Goal: Find specific page/section: Find specific page/section

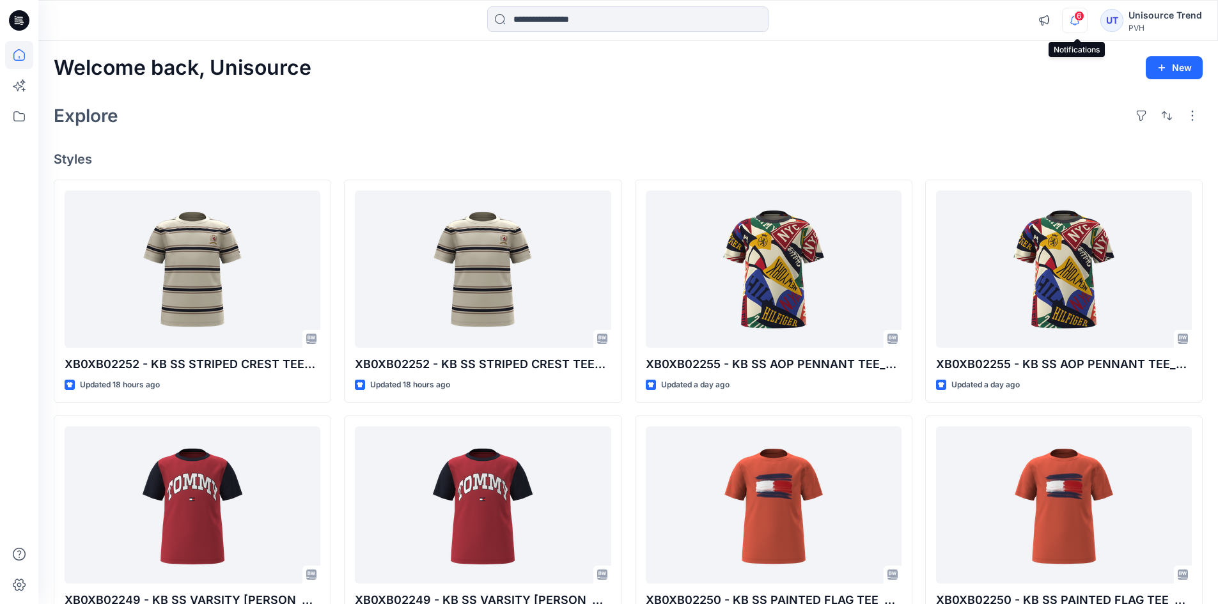
click at [1086, 22] on icon "button" at bounding box center [1074, 21] width 24 height 26
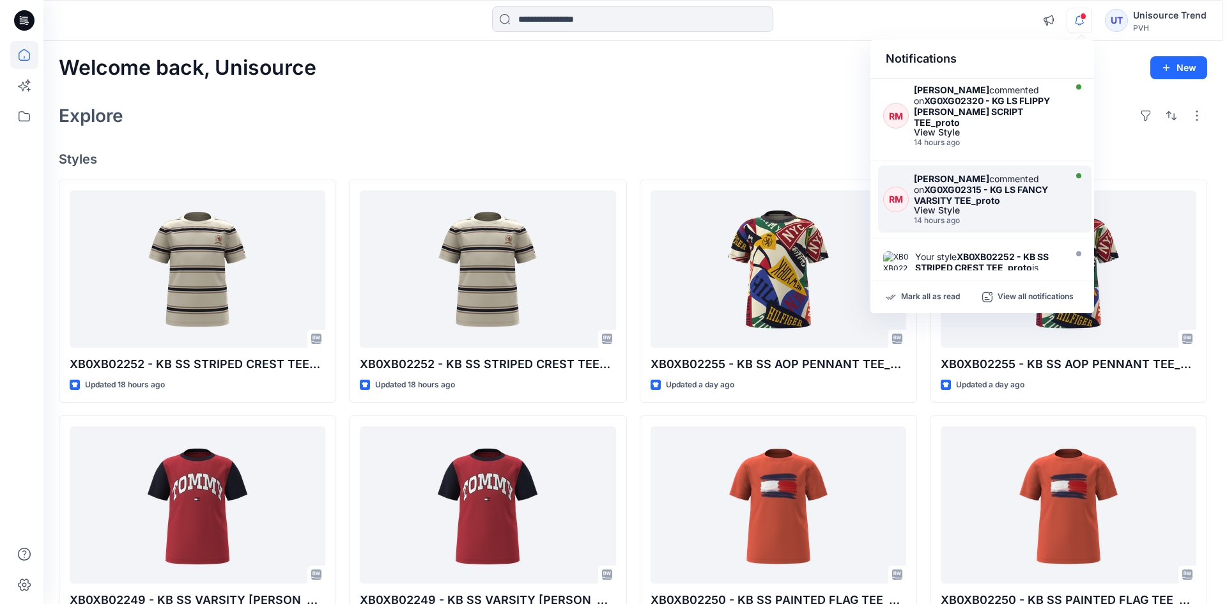
scroll to position [320, 0]
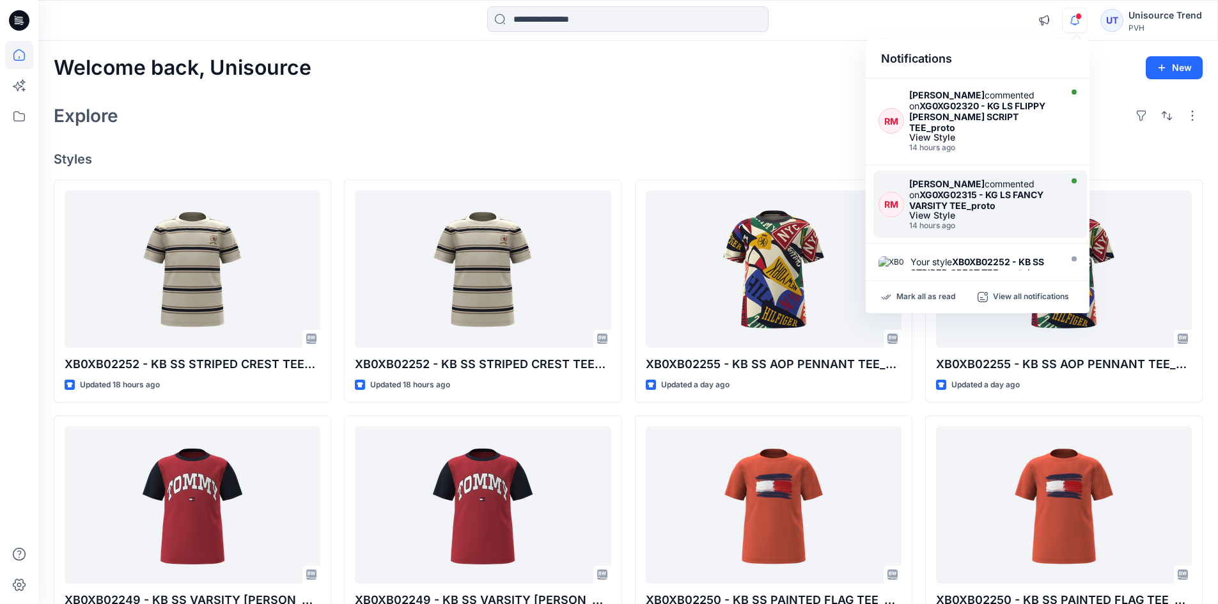
click at [1044, 182] on div "[PERSON_NAME] commented on XG0XG02315 - KG LS FANCY VARSITY TEE_proto" at bounding box center [983, 194] width 148 height 33
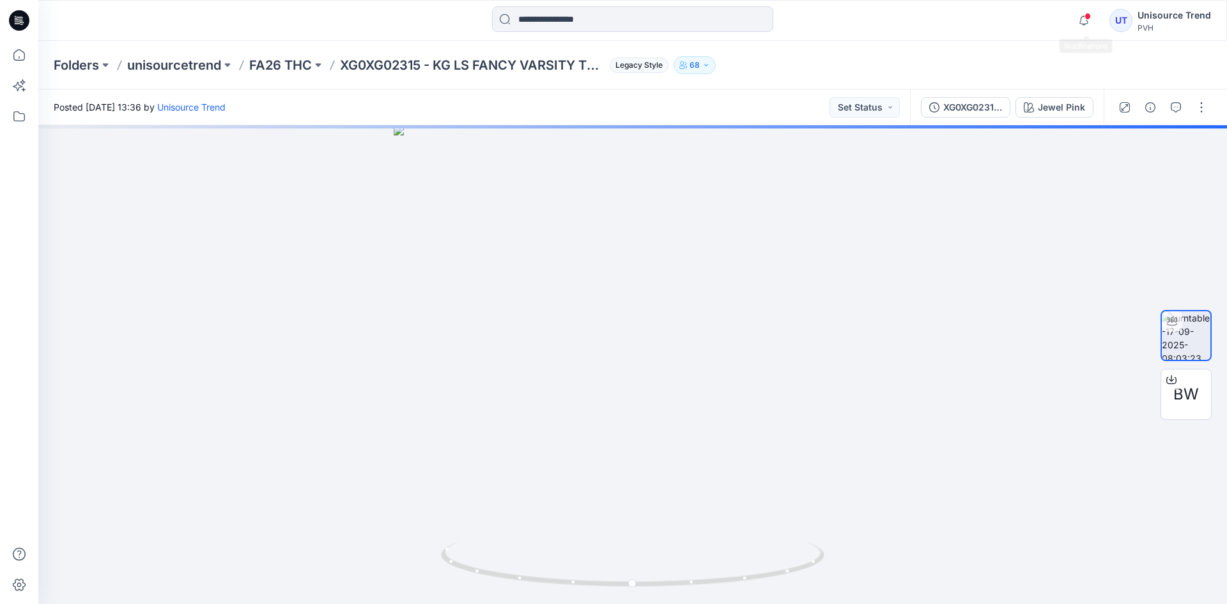
click at [1091, 16] on span at bounding box center [1088, 16] width 6 height 7
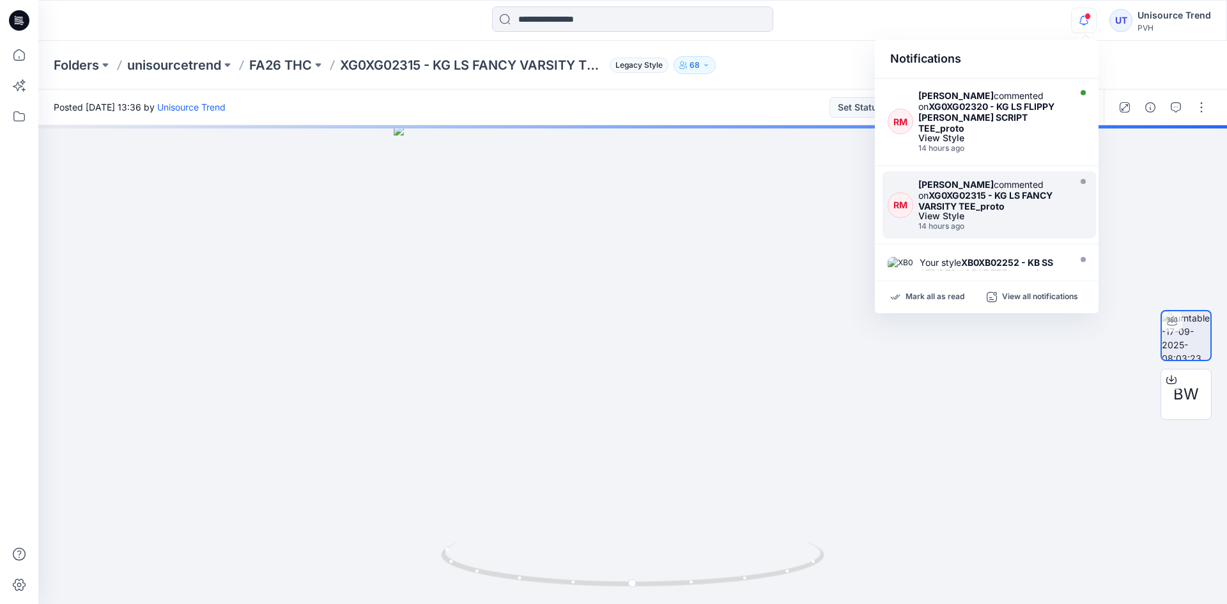
scroll to position [320, 0]
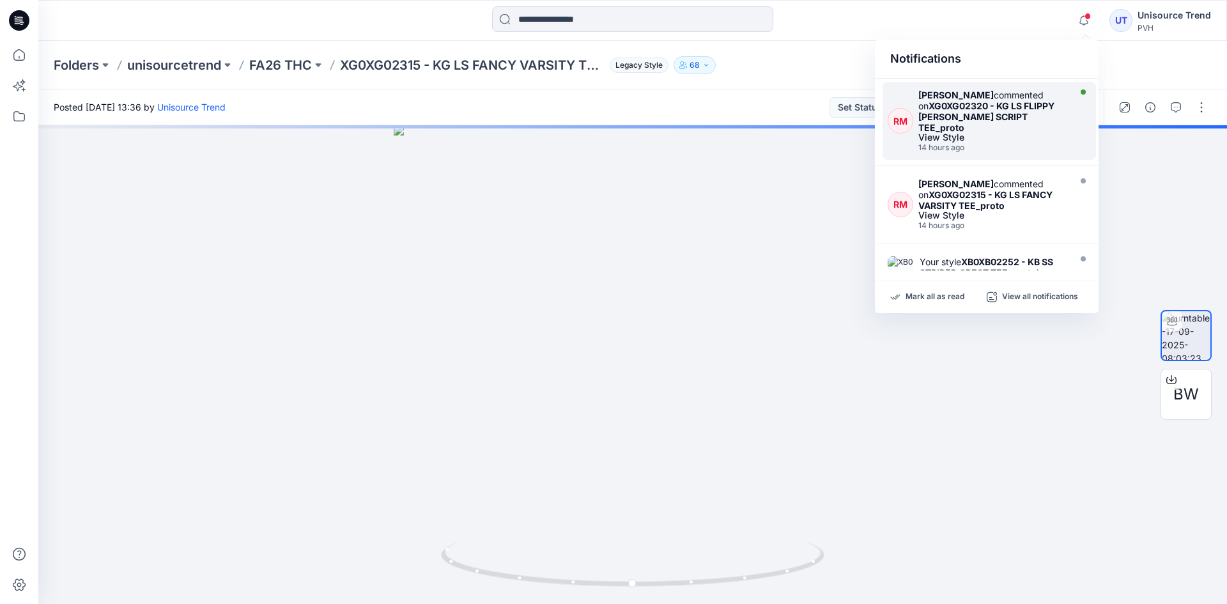
click at [1042, 143] on div "14 hours ago" at bounding box center [992, 147] width 148 height 9
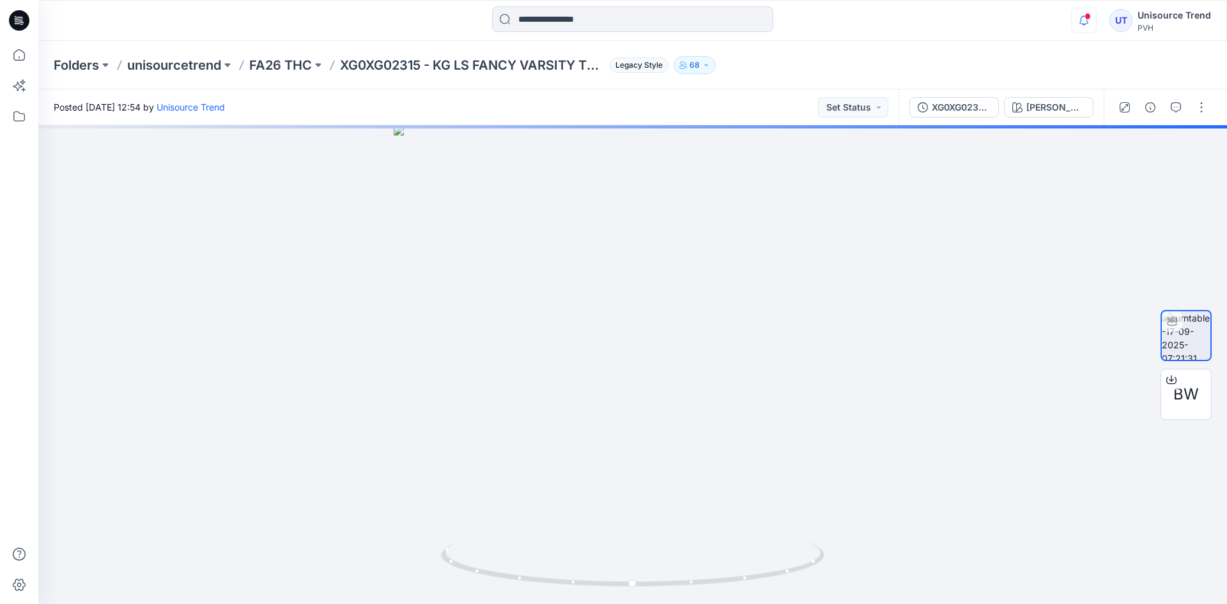
click at [1088, 26] on icon "button" at bounding box center [1084, 21] width 24 height 26
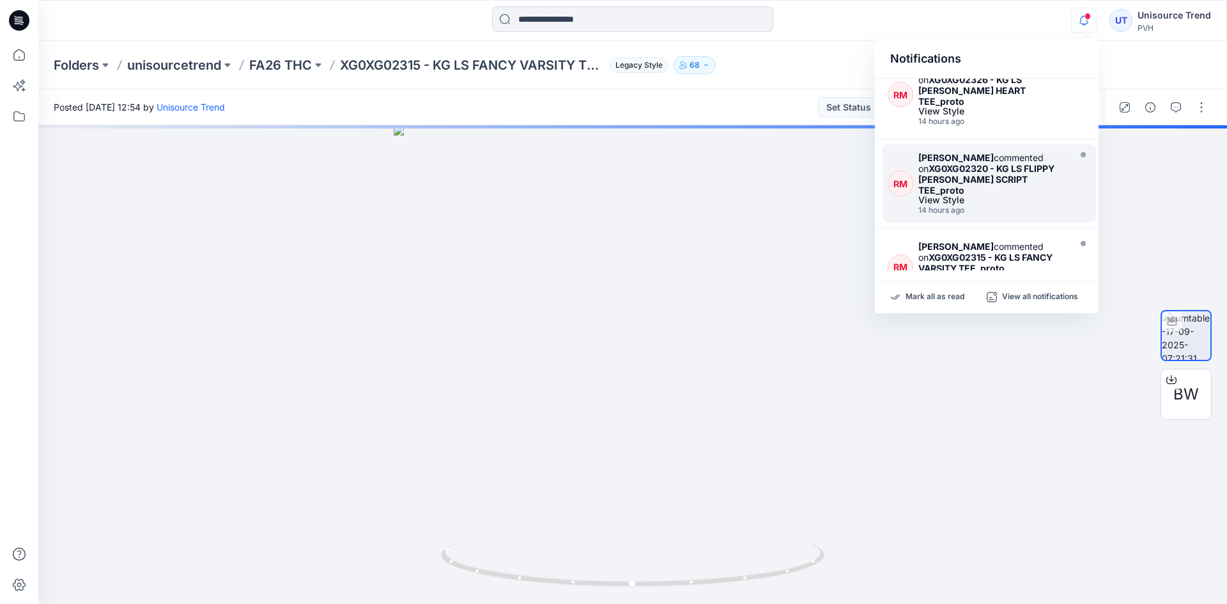
scroll to position [256, 0]
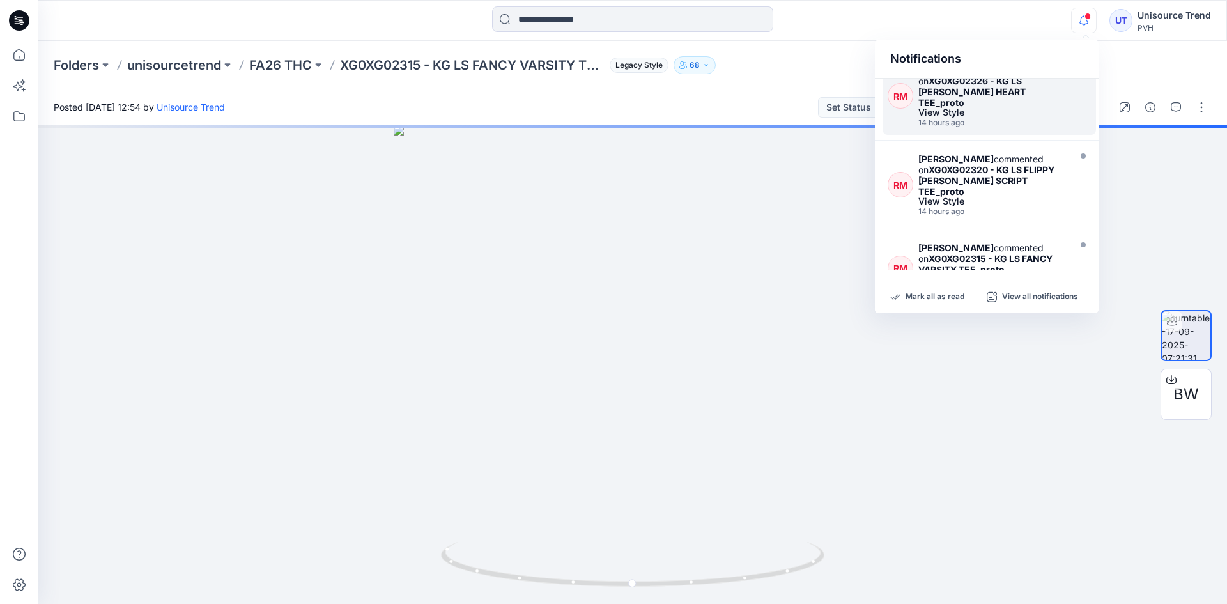
click at [1032, 118] on div "14 hours ago" at bounding box center [992, 122] width 148 height 9
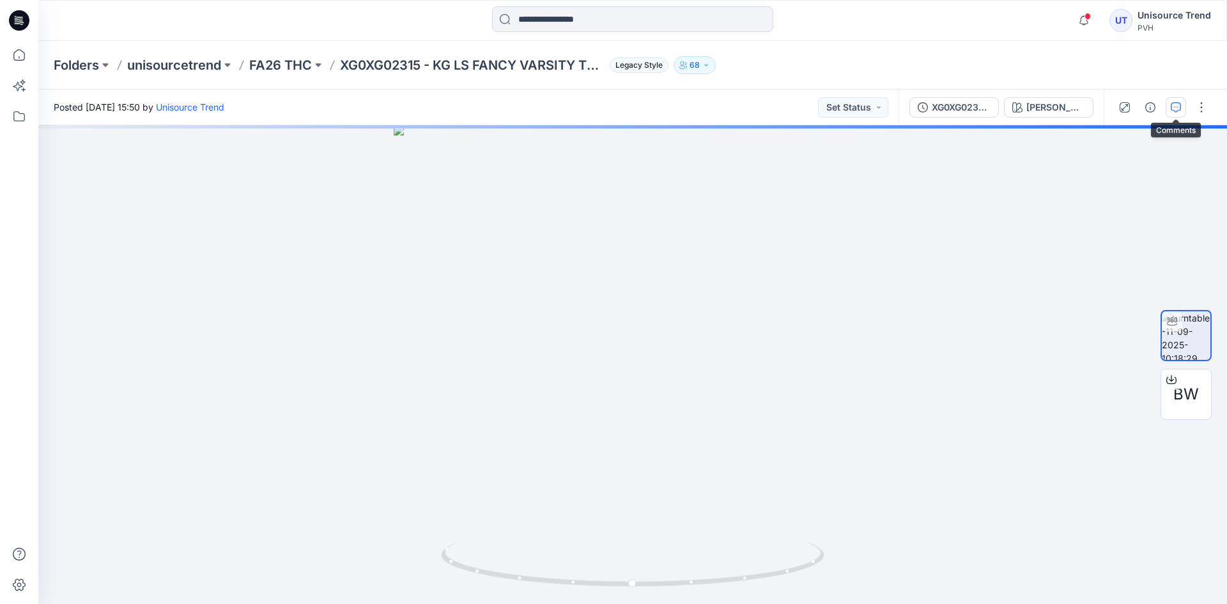
click at [1179, 111] on icon "button" at bounding box center [1176, 107] width 10 height 10
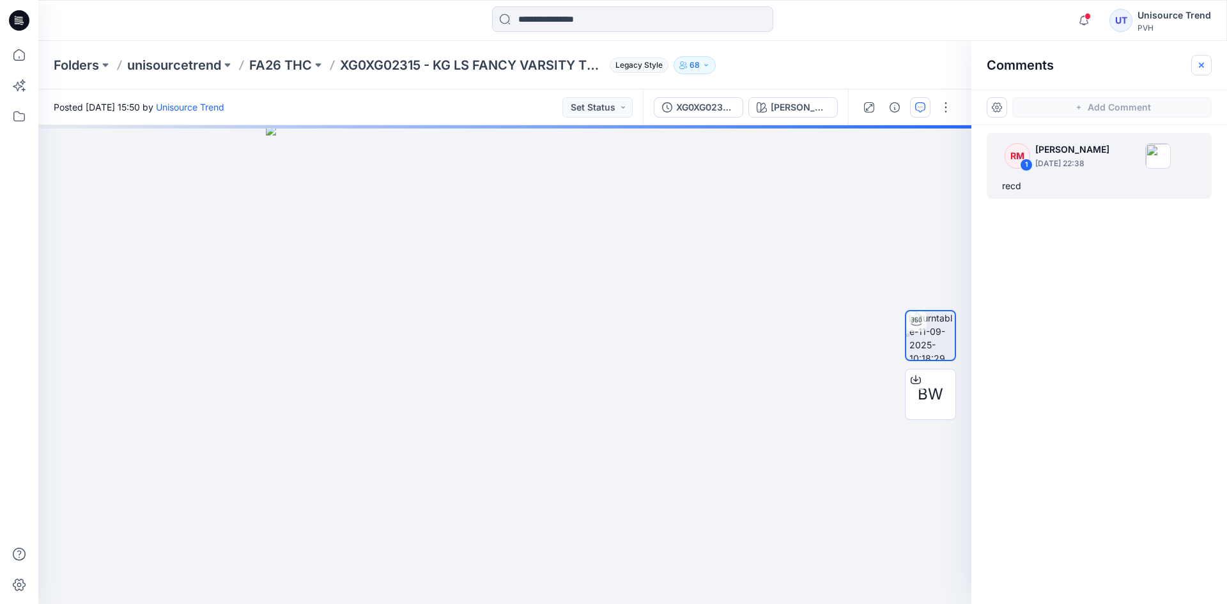
click at [1202, 69] on icon "button" at bounding box center [1201, 65] width 10 height 10
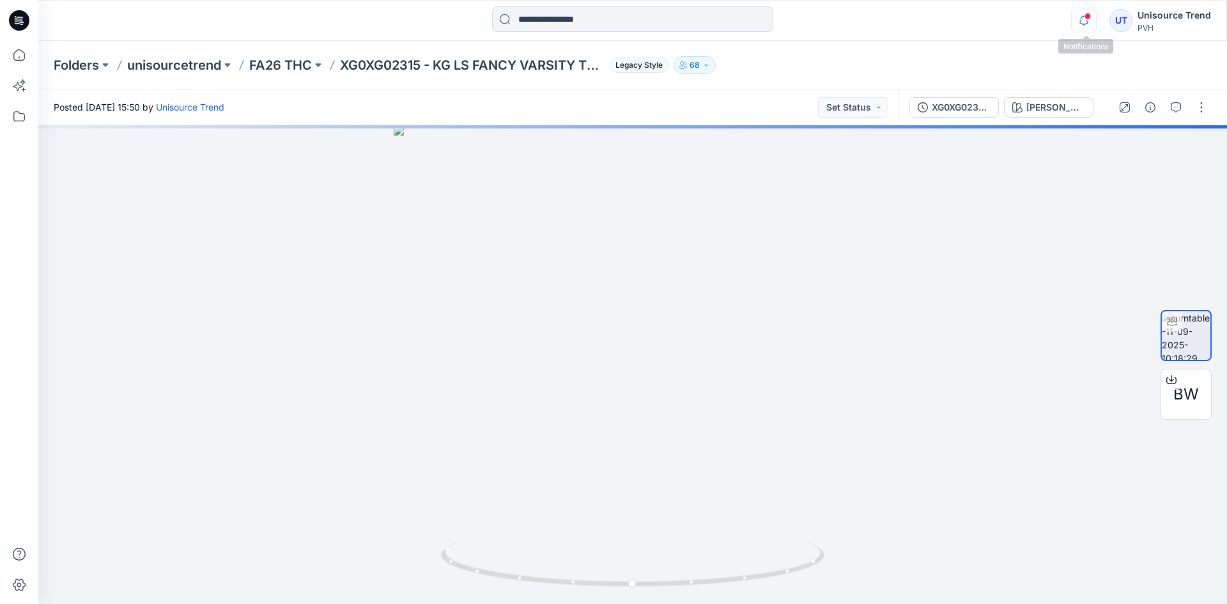
click at [1093, 17] on icon "button" at bounding box center [1084, 21] width 24 height 26
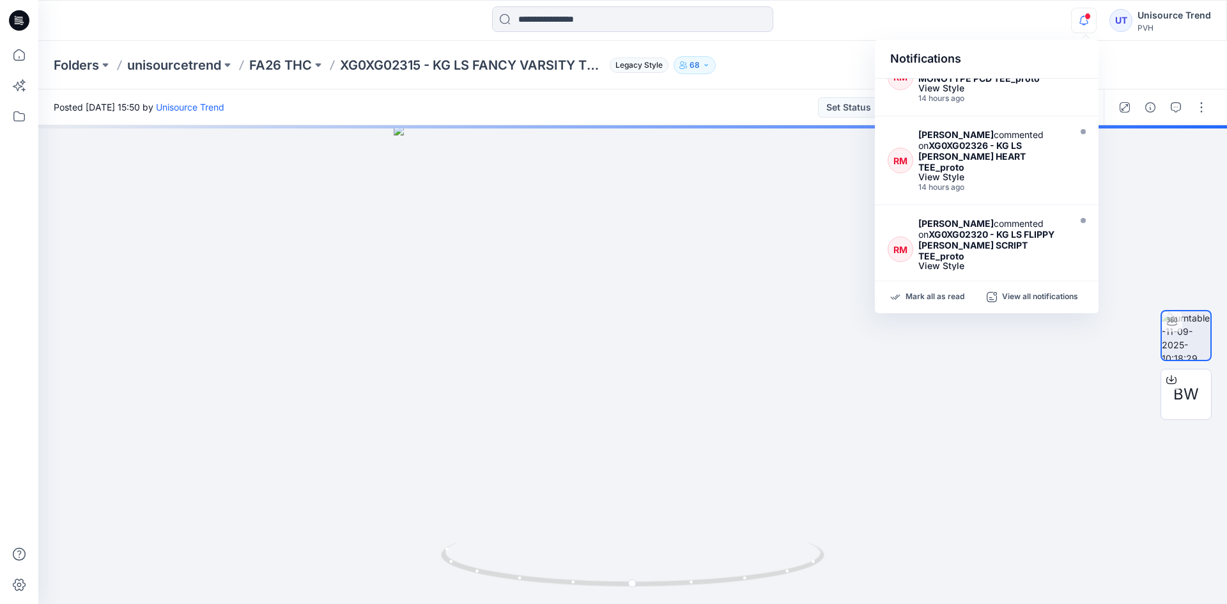
scroll to position [128, 0]
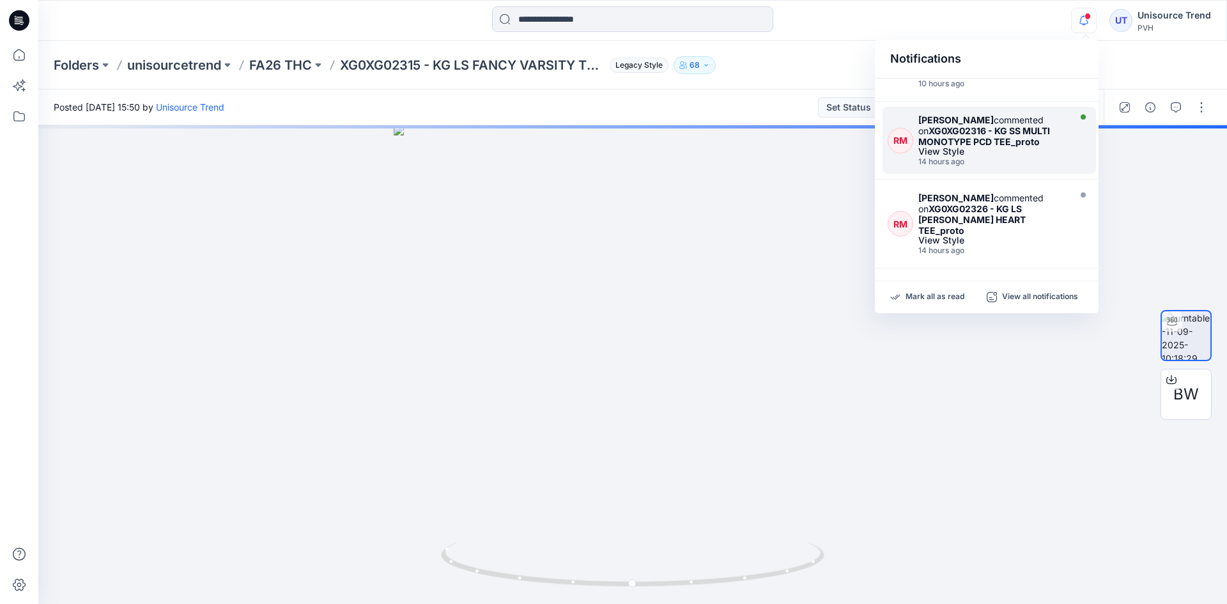
click at [1028, 157] on div "14 hours ago" at bounding box center [992, 161] width 148 height 9
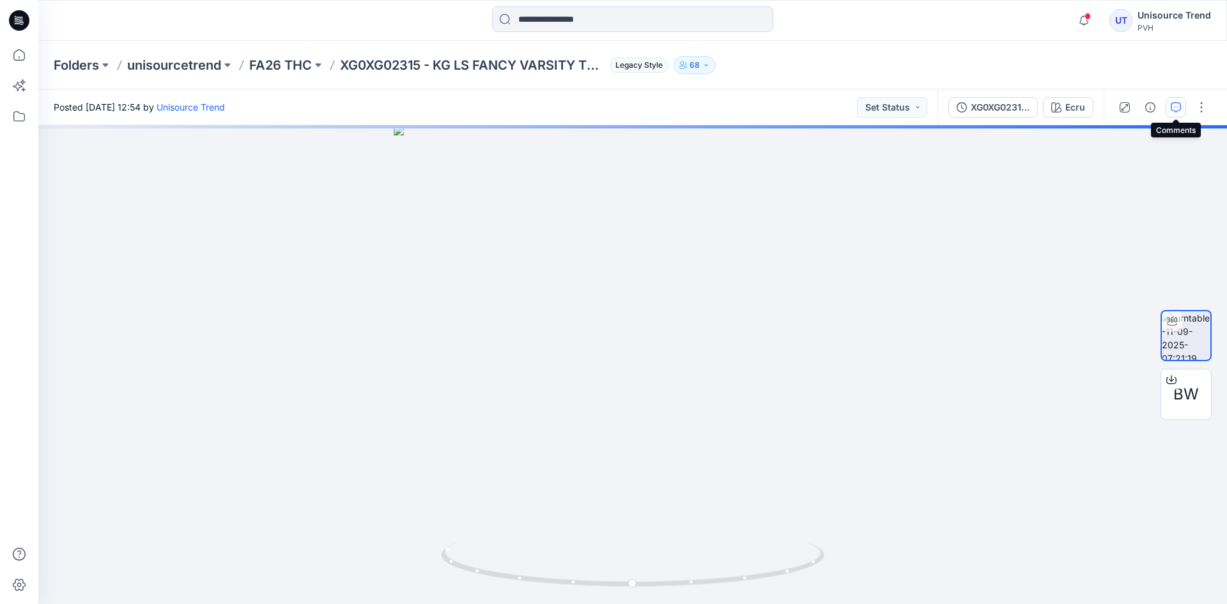
click at [1177, 114] on button "button" at bounding box center [1176, 107] width 20 height 20
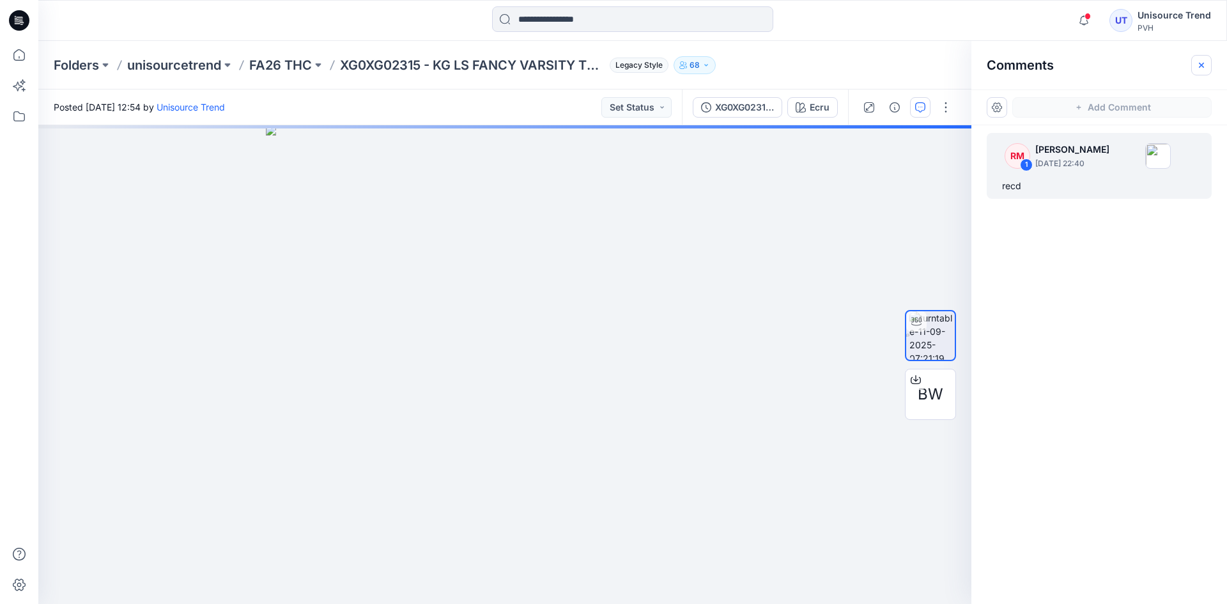
click at [1200, 73] on button "button" at bounding box center [1201, 65] width 20 height 20
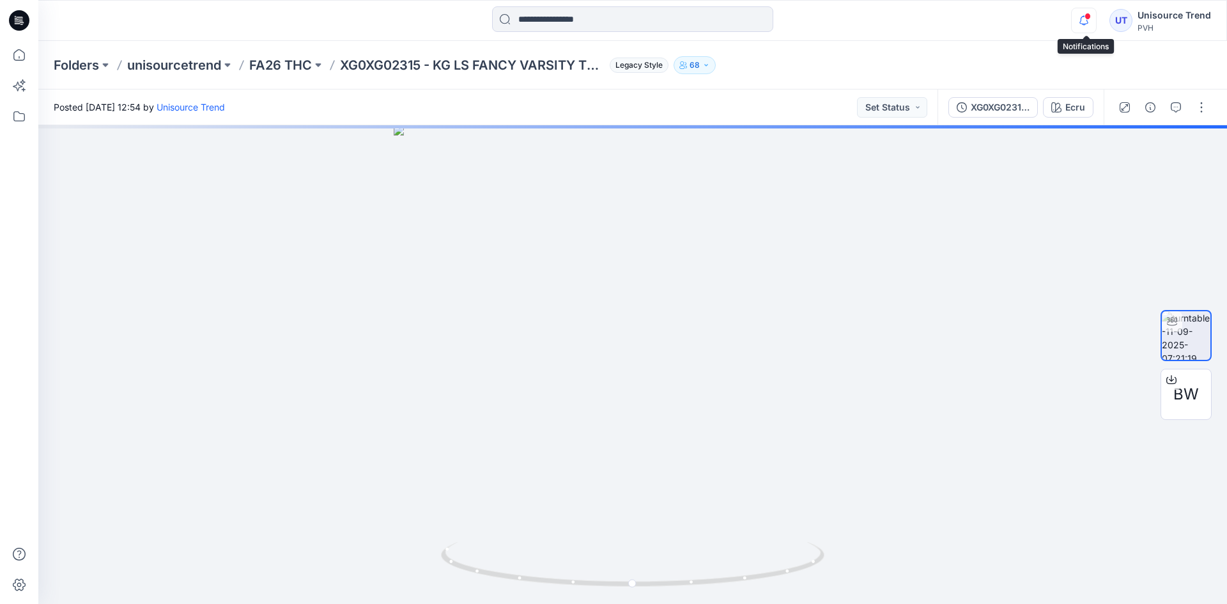
click at [1091, 28] on icon "button" at bounding box center [1084, 21] width 24 height 26
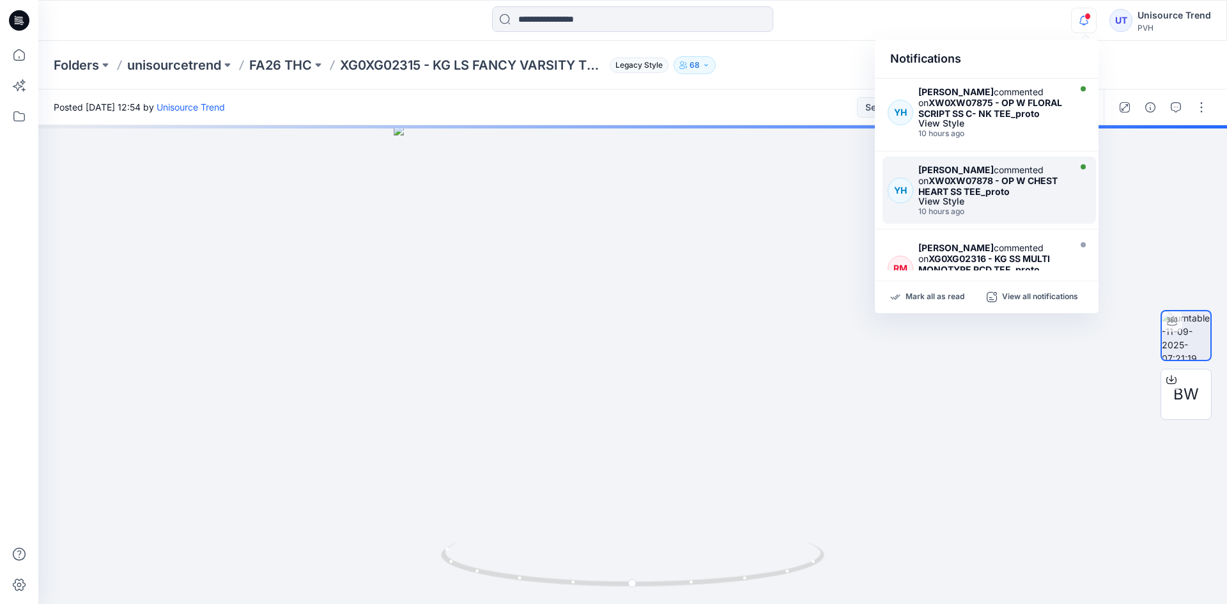
click at [1037, 183] on strong "XW0XW07878 - OP W CHEST HEART SS TEE_proto" at bounding box center [987, 186] width 139 height 22
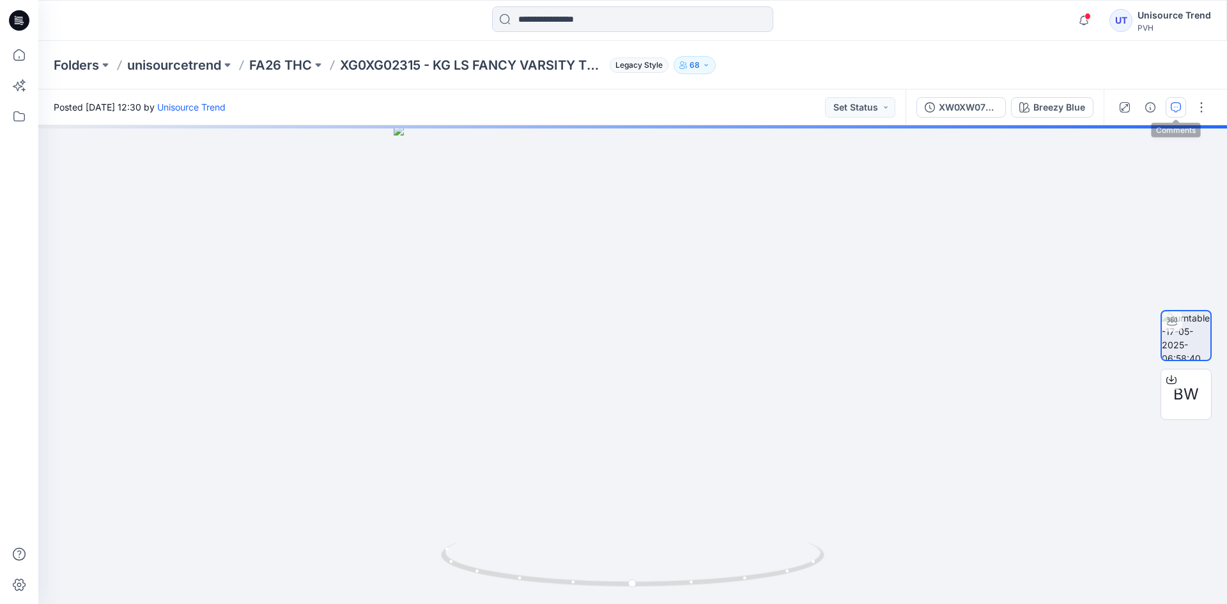
click at [1168, 102] on button "button" at bounding box center [1176, 107] width 20 height 20
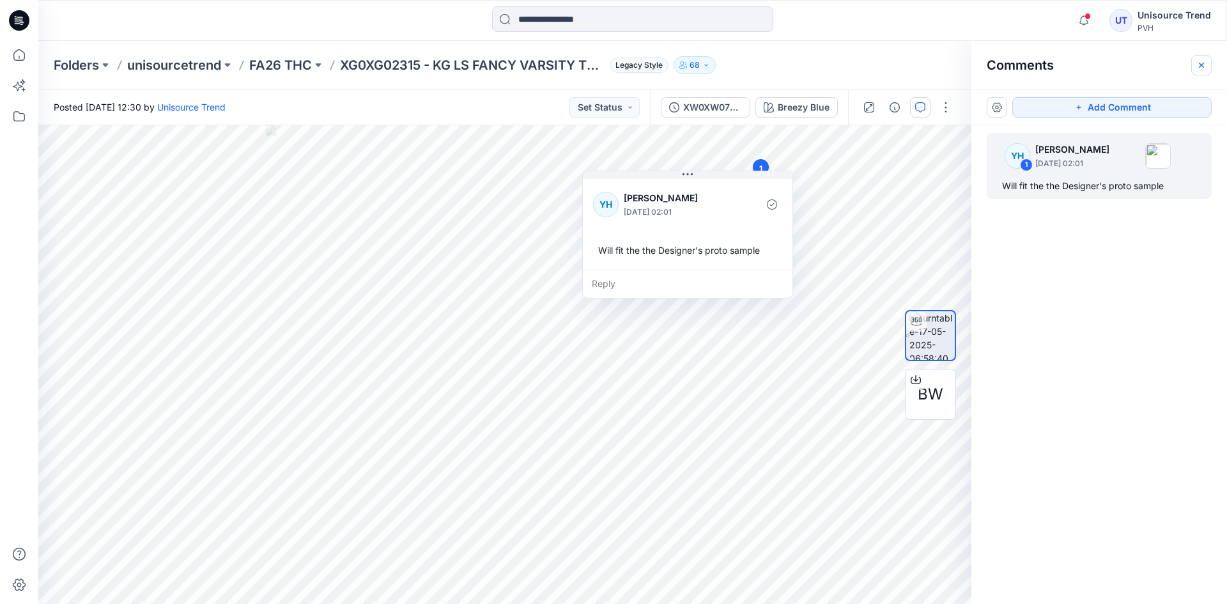
click at [1202, 70] on icon "button" at bounding box center [1201, 65] width 10 height 10
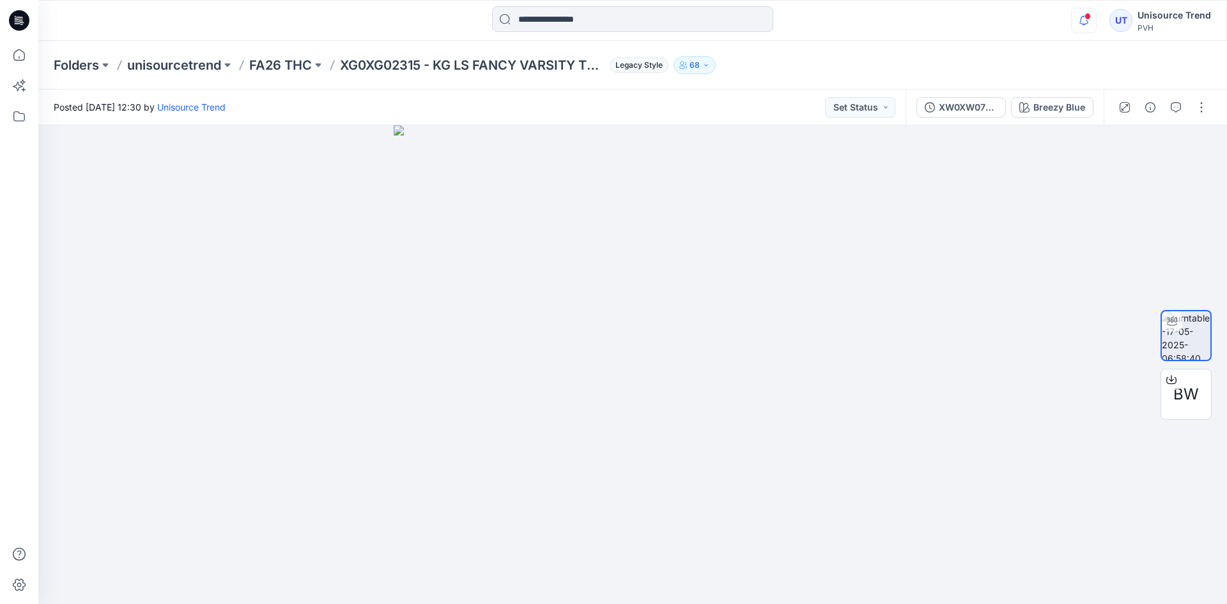
click at [1085, 21] on icon "button" at bounding box center [1084, 21] width 24 height 26
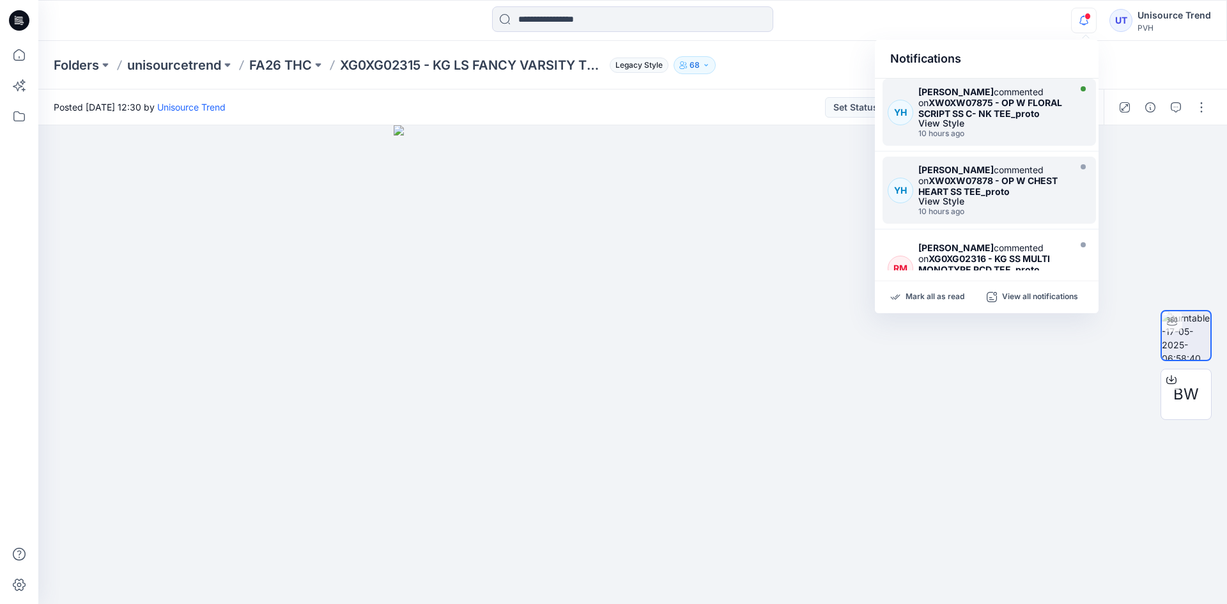
click at [1060, 130] on div "10 hours ago" at bounding box center [992, 133] width 148 height 9
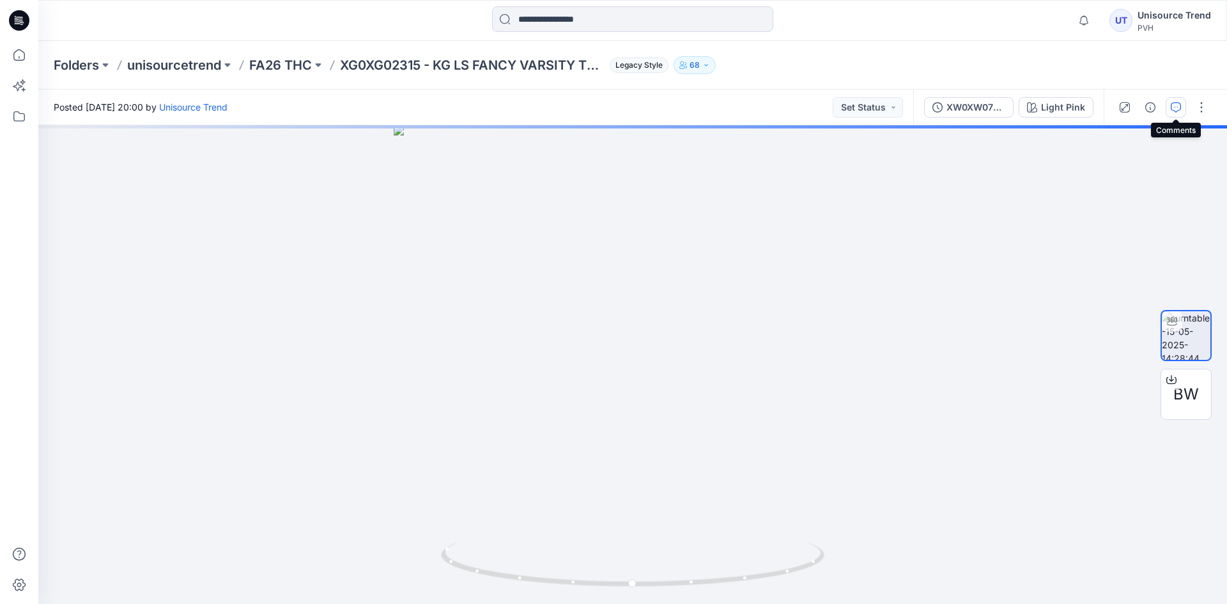
click at [1181, 109] on button "button" at bounding box center [1176, 107] width 20 height 20
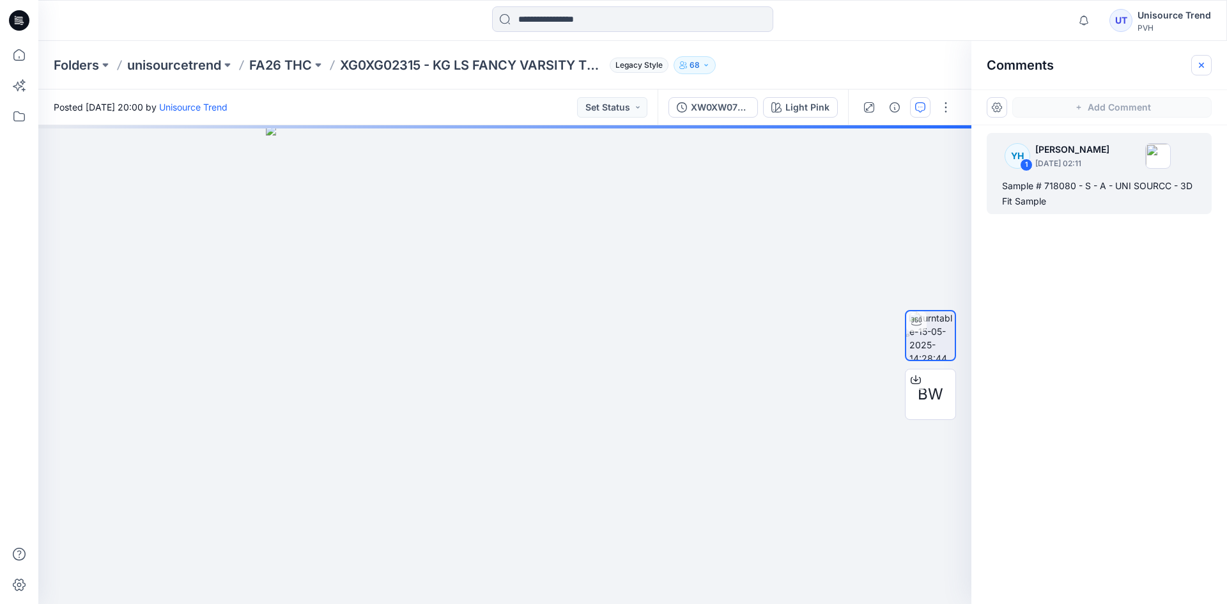
click at [1204, 66] on icon "button" at bounding box center [1201, 64] width 5 height 5
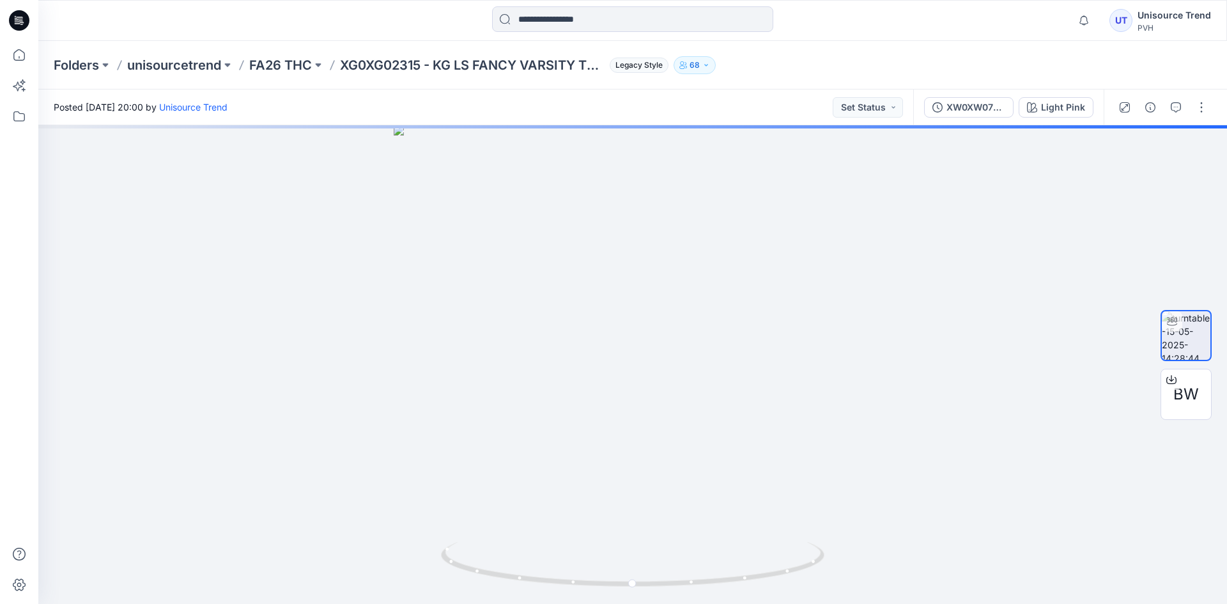
click at [941, 67] on div "Folders unisourcetrend FA26 THC XG0XG02315 - KG LS FANCY VARSITY TEE_proto Lega…" at bounding box center [583, 65] width 1058 height 18
drag, startPoint x: 29, startPoint y: 22, endPoint x: 180, endPoint y: 26, distance: 150.9
click at [29, 22] on icon at bounding box center [19, 20] width 20 height 20
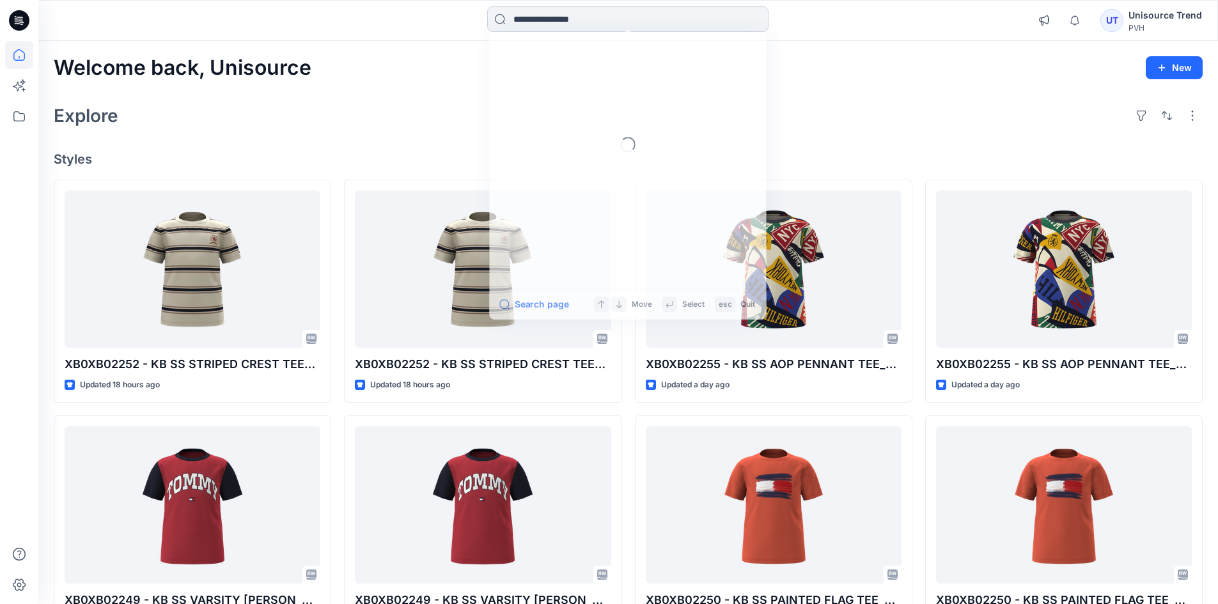
click at [587, 13] on input at bounding box center [627, 19] width 281 height 26
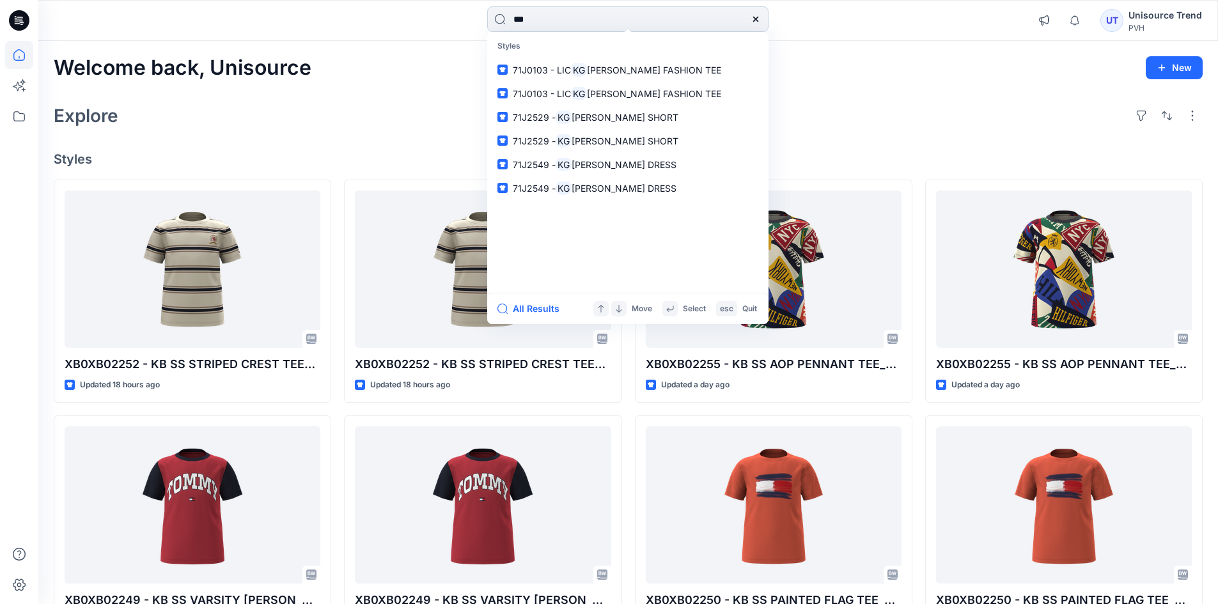
click at [615, 20] on input "**" at bounding box center [627, 19] width 281 height 26
drag, startPoint x: 726, startPoint y: 27, endPoint x: 307, endPoint y: 33, distance: 418.7
click at [325, 29] on div "** Styles 71J0103 - LIC KG [PERSON_NAME] FASHION TEE 71J0103 - LIC KG [PERSON_N…" at bounding box center [627, 20] width 1179 height 28
paste input "**********"
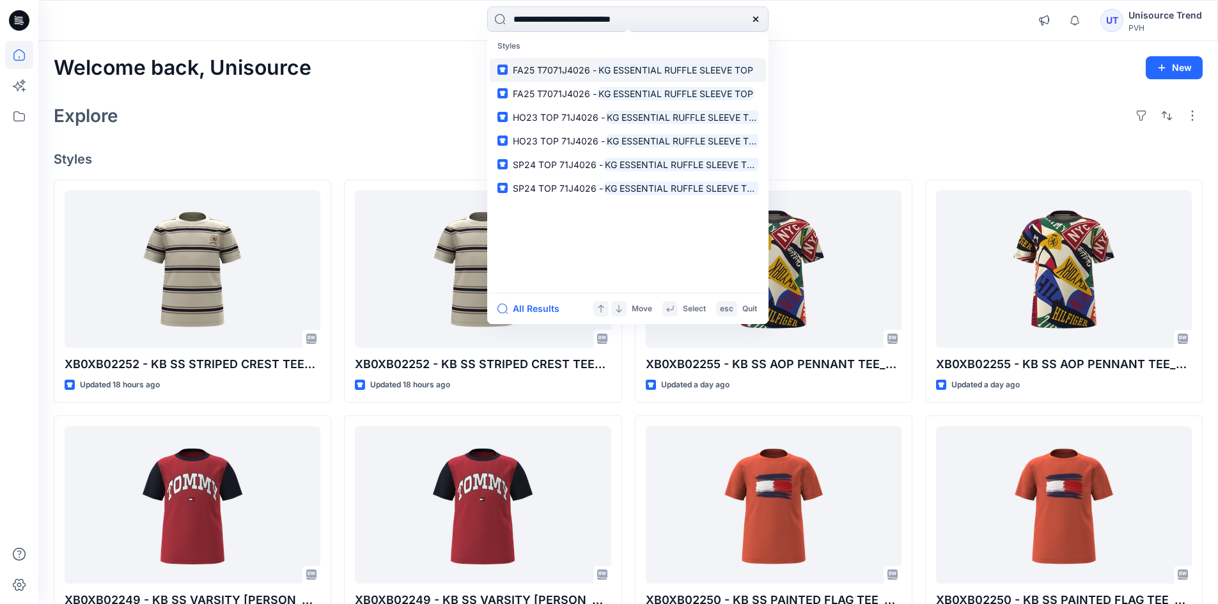
type input "**********"
click at [569, 63] on p "FA25 T7071J4026 - KG ESSENTIAL RUFFLE SLEEVE TOP" at bounding box center [634, 69] width 242 height 13
